Goal: Task Accomplishment & Management: Complete application form

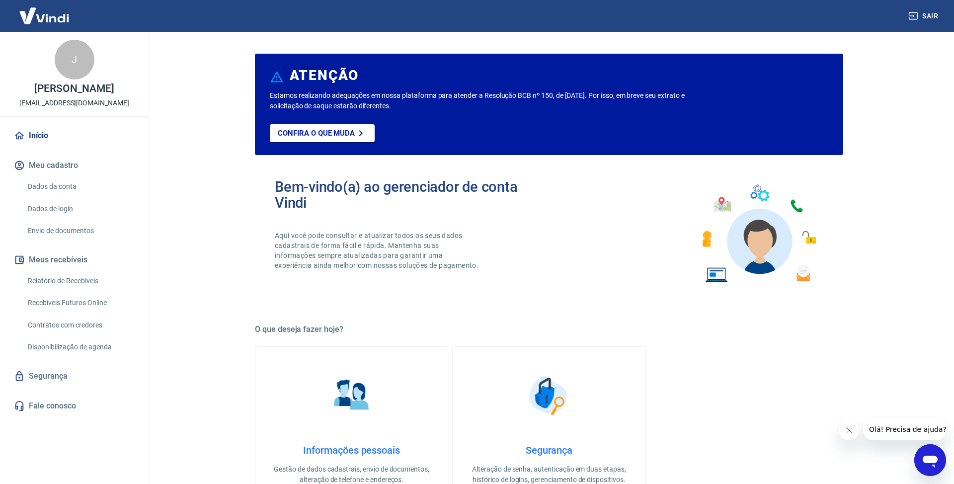
drag, startPoint x: 474, startPoint y: 176, endPoint x: 445, endPoint y: 160, distance: 33.6
click at [474, 176] on div "Bem-vindo(a) ao gerenciador de conta Vindi Aqui você pode consultar e atualizar…" at bounding box center [549, 234] width 588 height 142
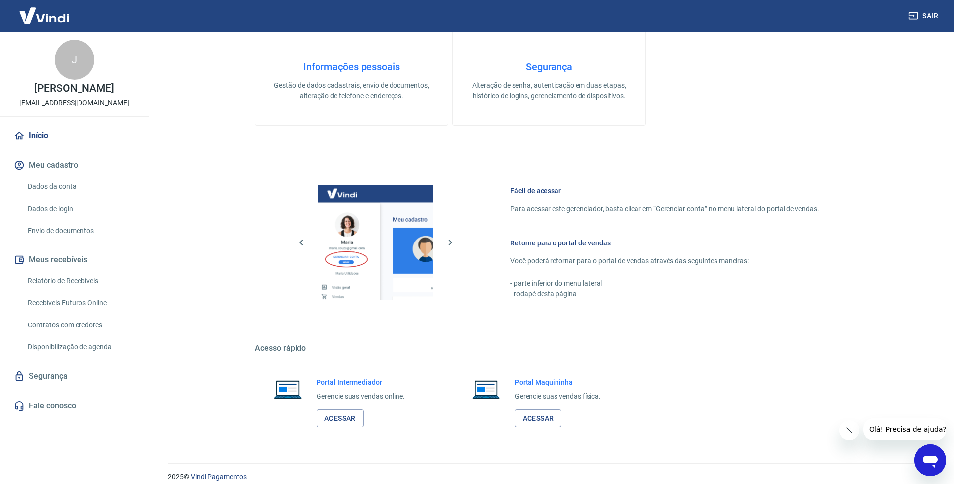
scroll to position [393, 0]
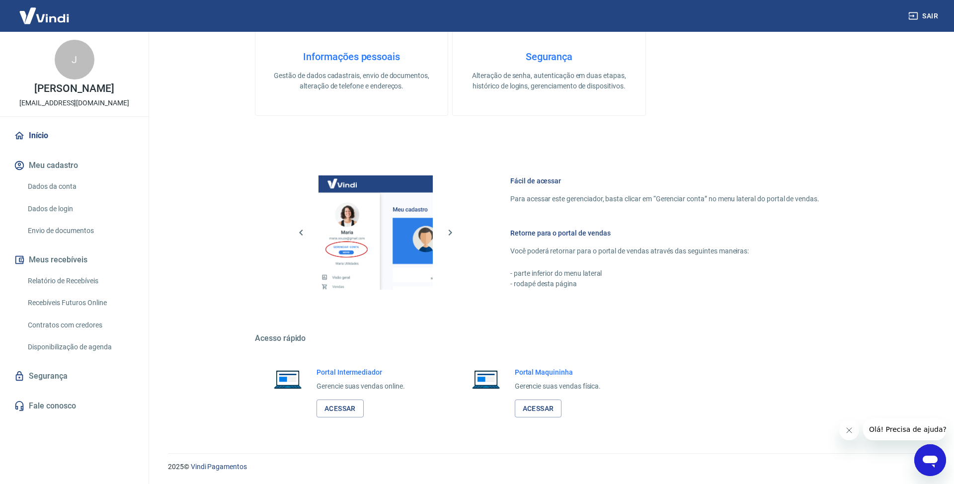
click at [66, 197] on link "Dados da conta" at bounding box center [80, 186] width 113 height 20
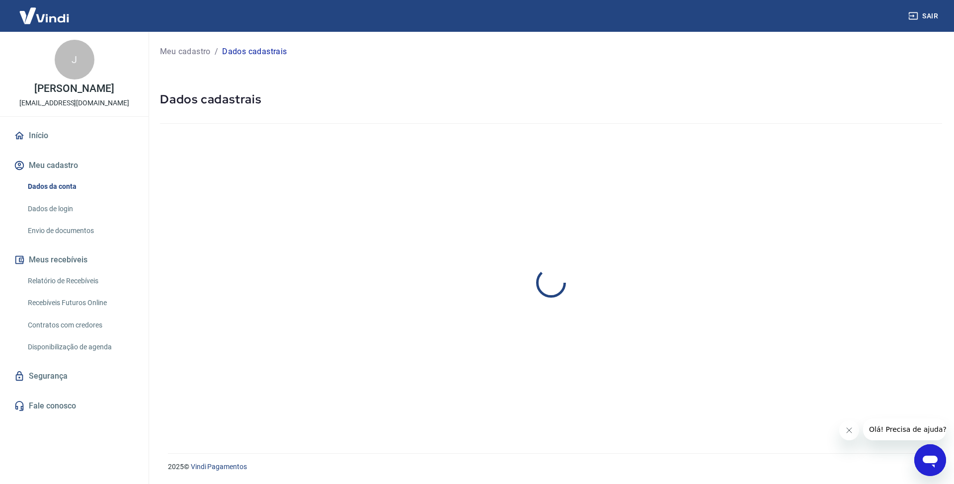
select select "RJ"
select select "business"
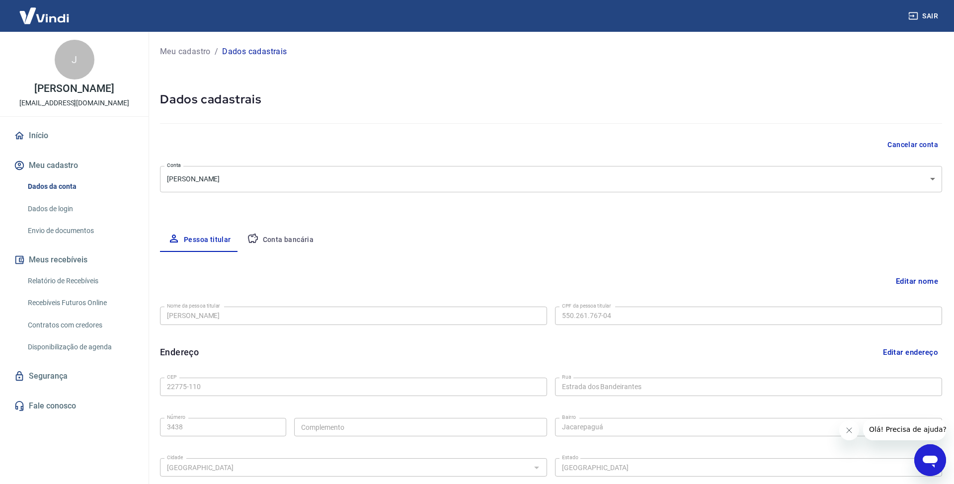
click at [319, 239] on div "Pessoa titular Conta bancária" at bounding box center [551, 240] width 782 height 24
click at [301, 240] on button "Conta bancária" at bounding box center [280, 240] width 83 height 24
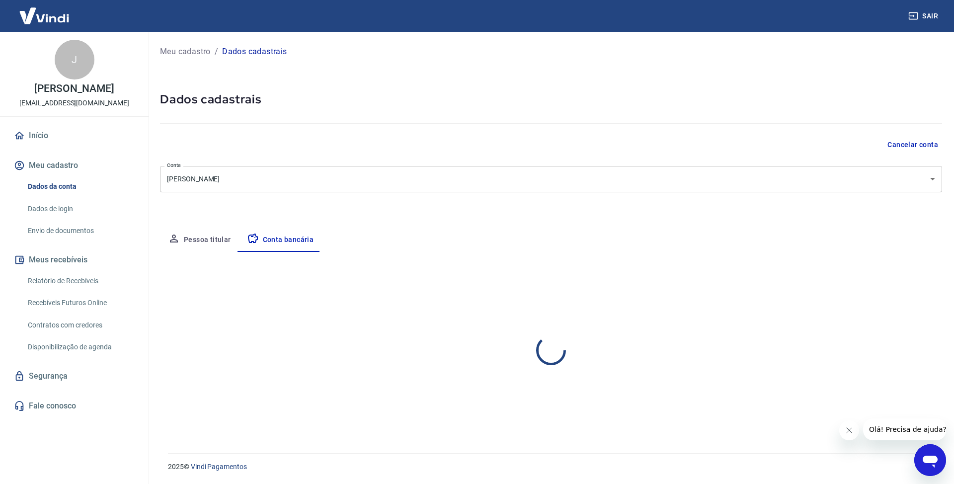
select select "1"
click at [579, 114] on div at bounding box center [551, 121] width 782 height 28
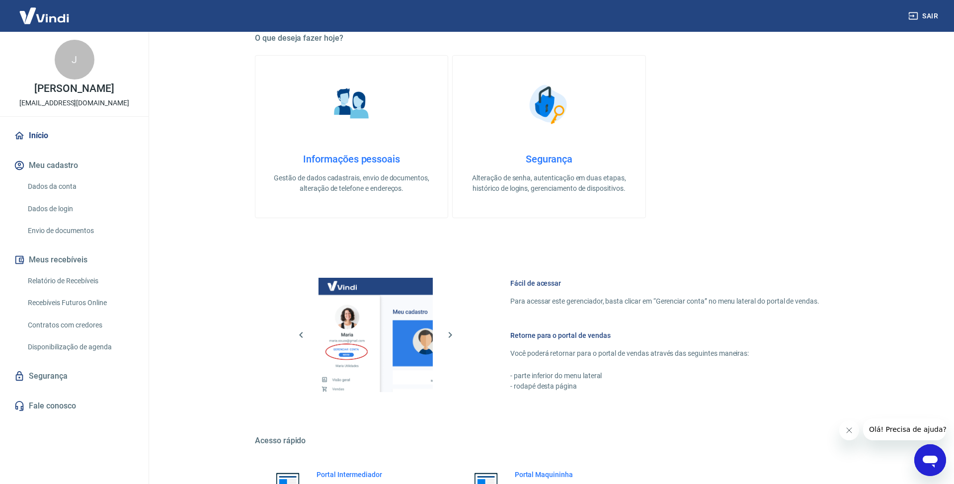
scroll to position [356, 0]
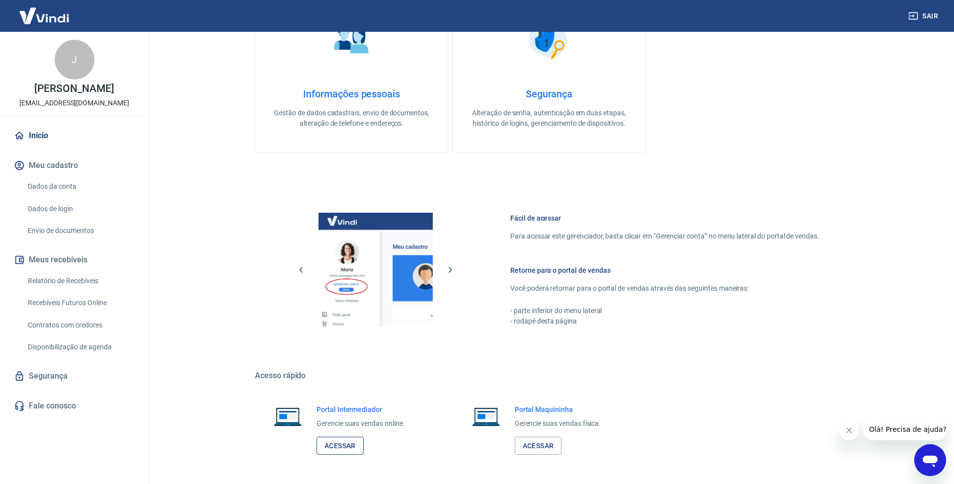
click at [344, 442] on link "Acessar" at bounding box center [339, 446] width 47 height 18
click at [94, 241] on link "Envio de documentos" at bounding box center [80, 231] width 113 height 20
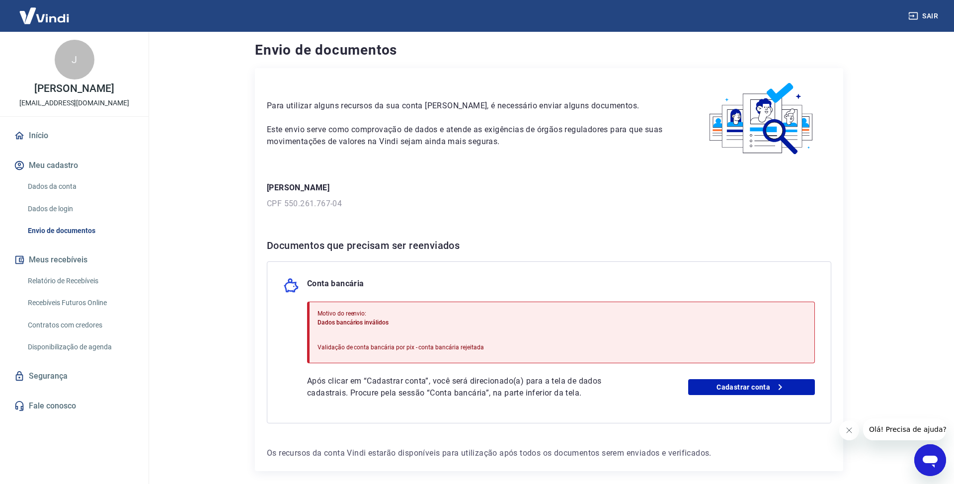
scroll to position [45, 0]
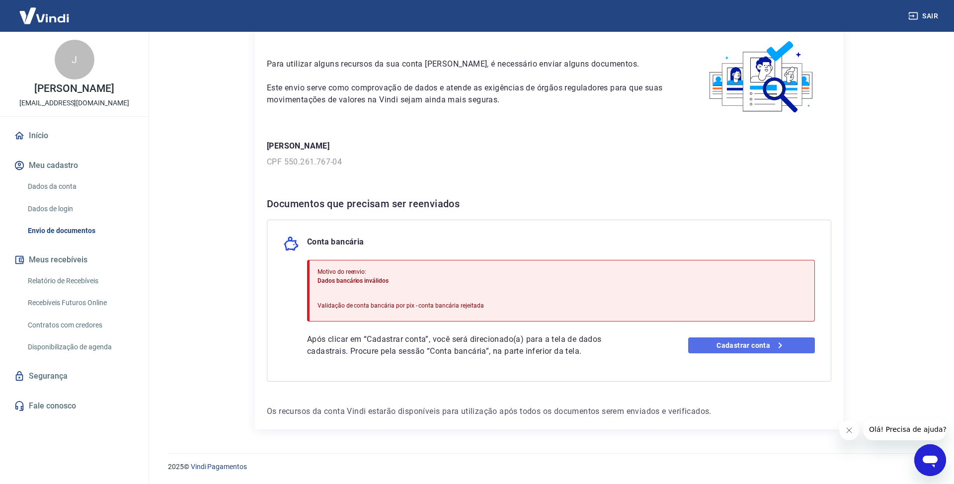
click at [757, 343] on link "Cadastrar conta" at bounding box center [751, 345] width 127 height 16
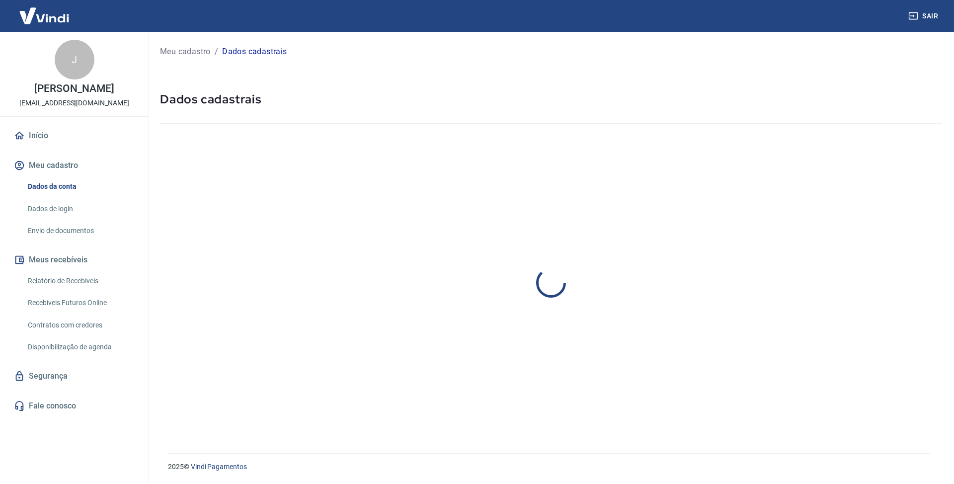
select select "RJ"
select select "business"
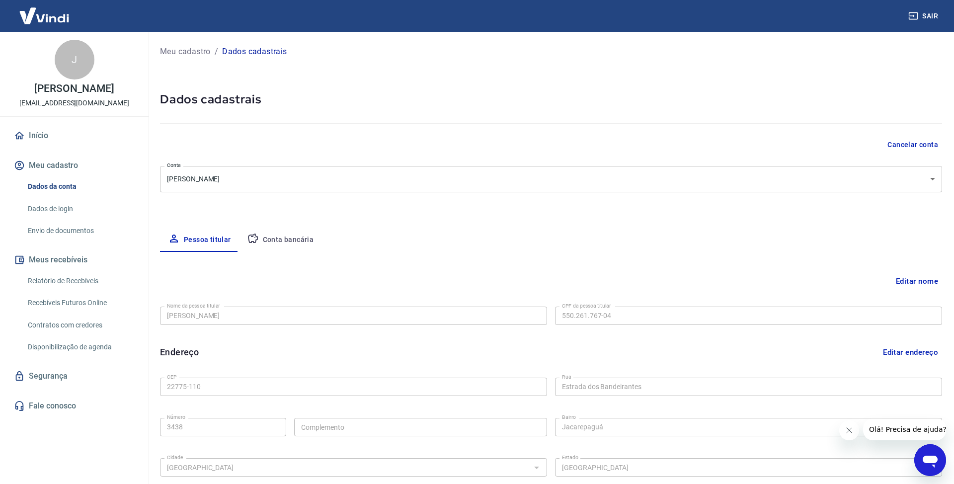
click at [297, 244] on button "Conta bancária" at bounding box center [280, 240] width 83 height 24
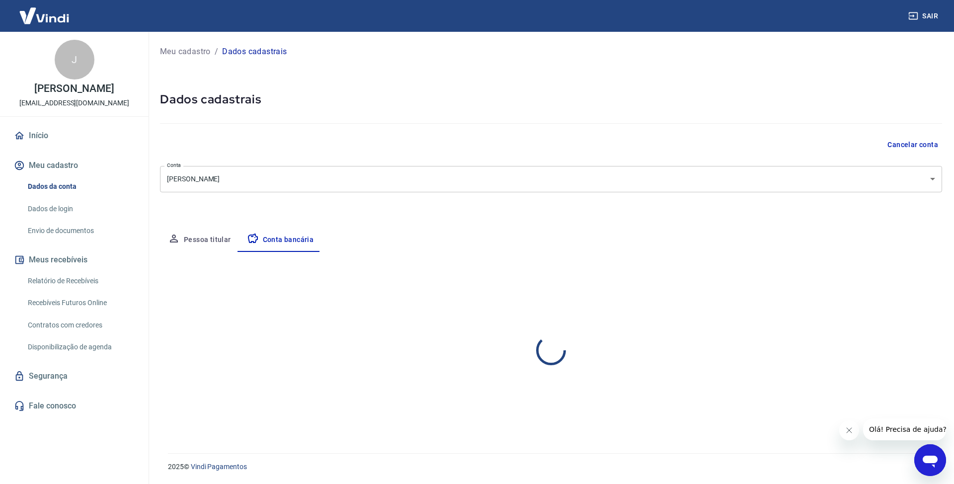
select select "1"
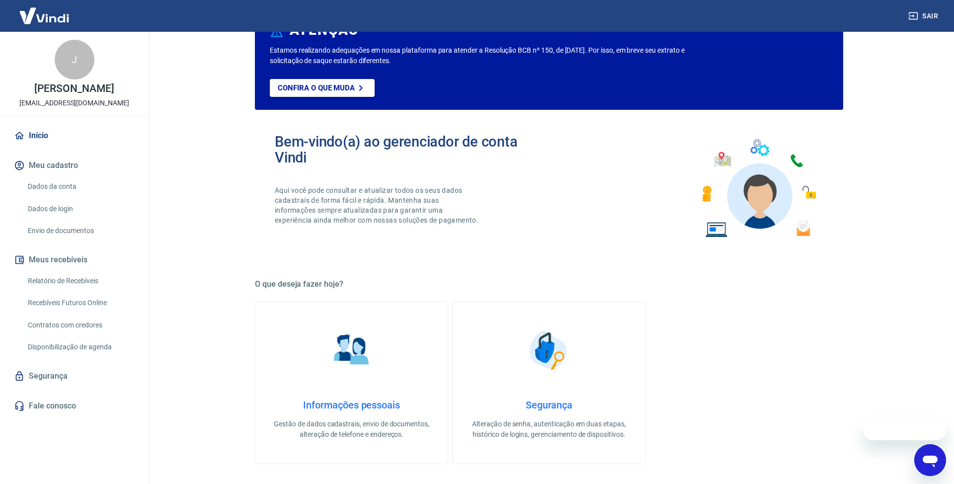
scroll to position [365, 0]
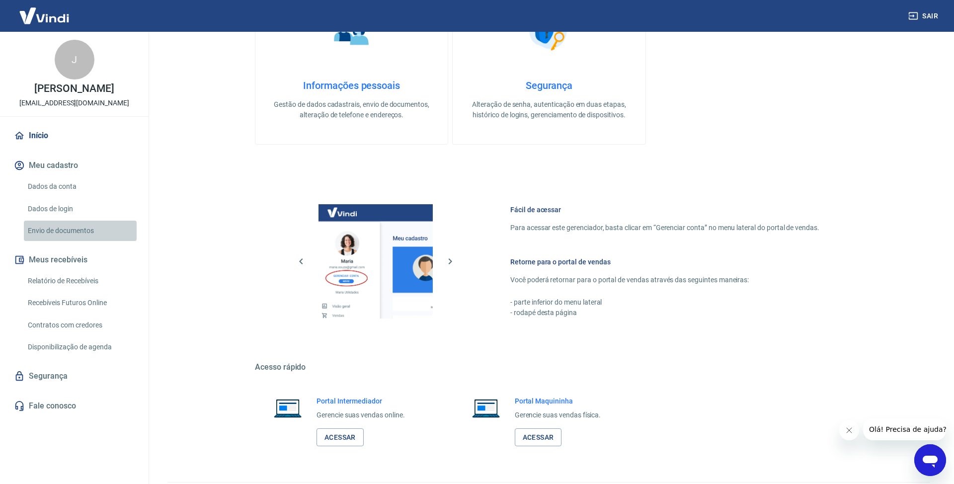
click at [107, 240] on link "Envio de documentos" at bounding box center [80, 231] width 113 height 20
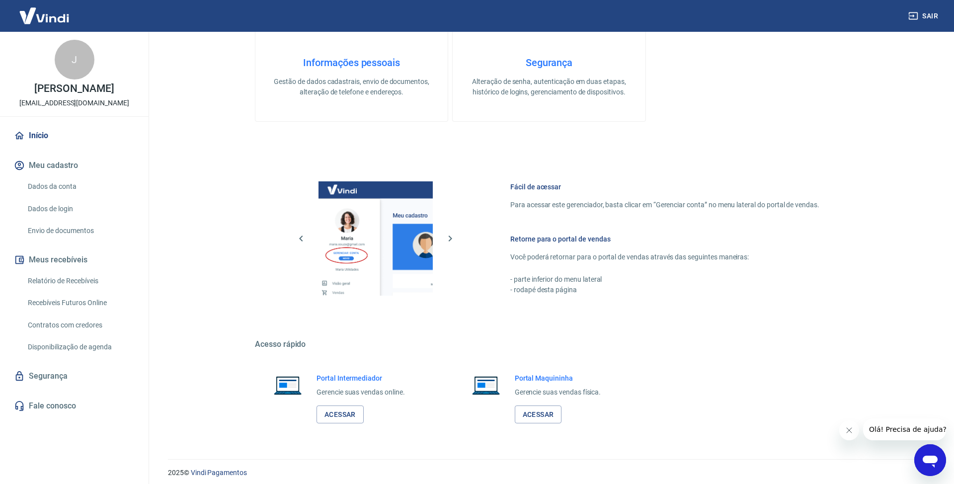
scroll to position [393, 0]
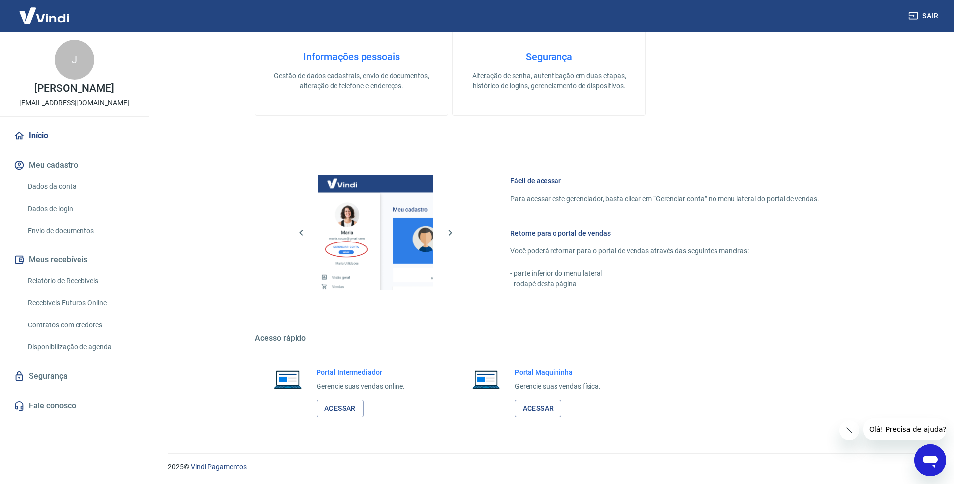
click at [60, 241] on link "Envio de documentos" at bounding box center [80, 231] width 113 height 20
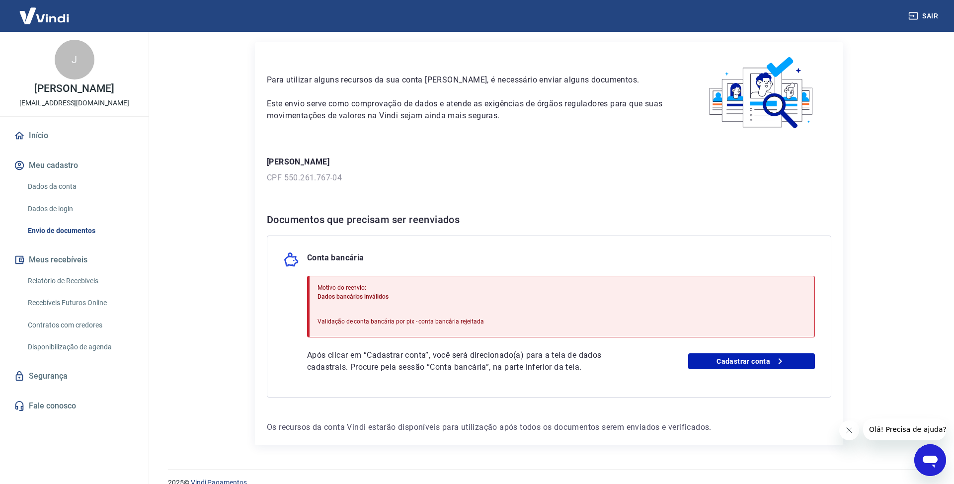
scroll to position [45, 0]
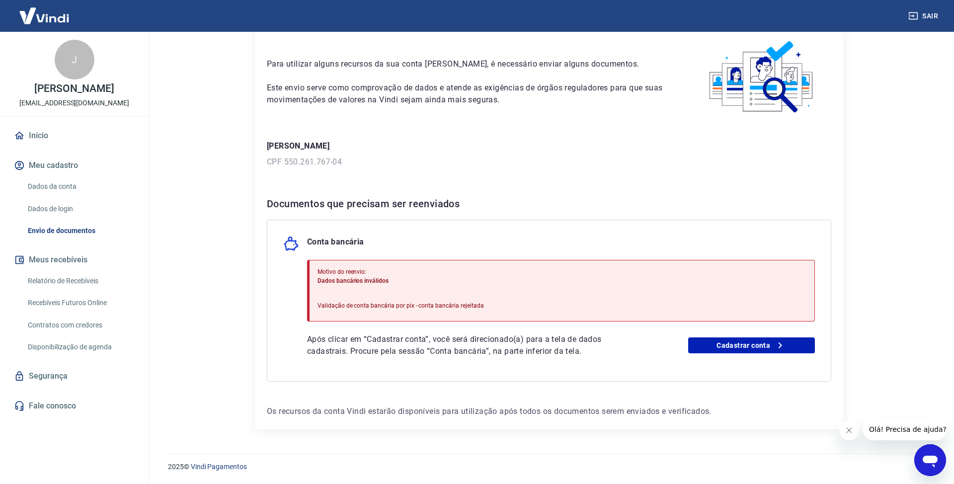
click at [479, 334] on p "Após clicar em “Cadastrar conta”, você será direcionado(a) para a tela de dados…" at bounding box center [472, 345] width 330 height 24
